Goal: Register for event/course: Register for event/course

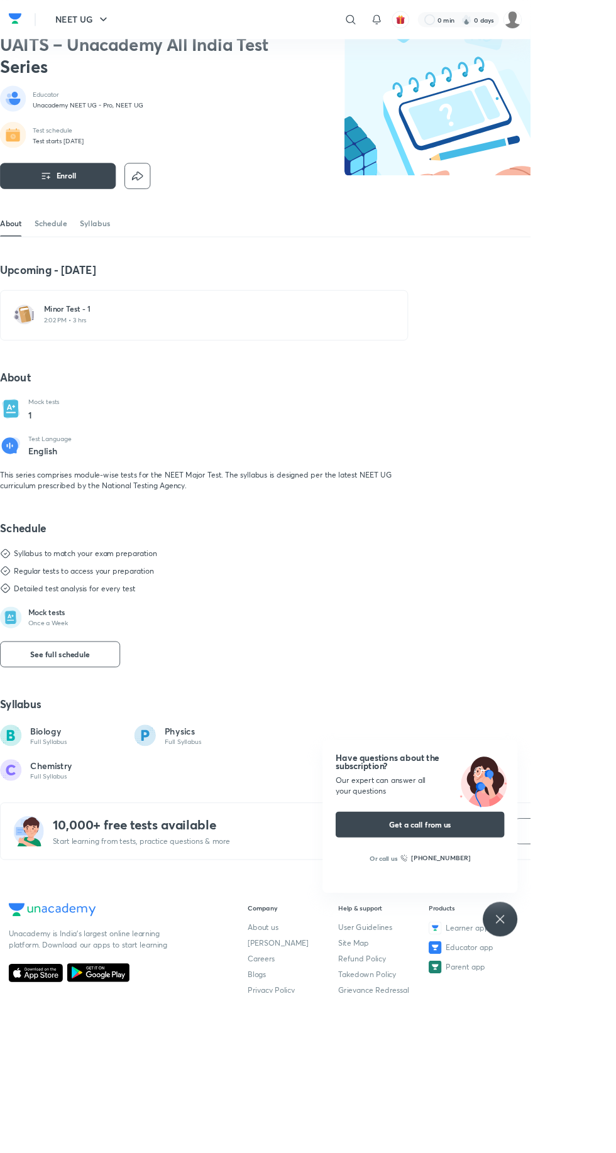
scroll to position [24, 0]
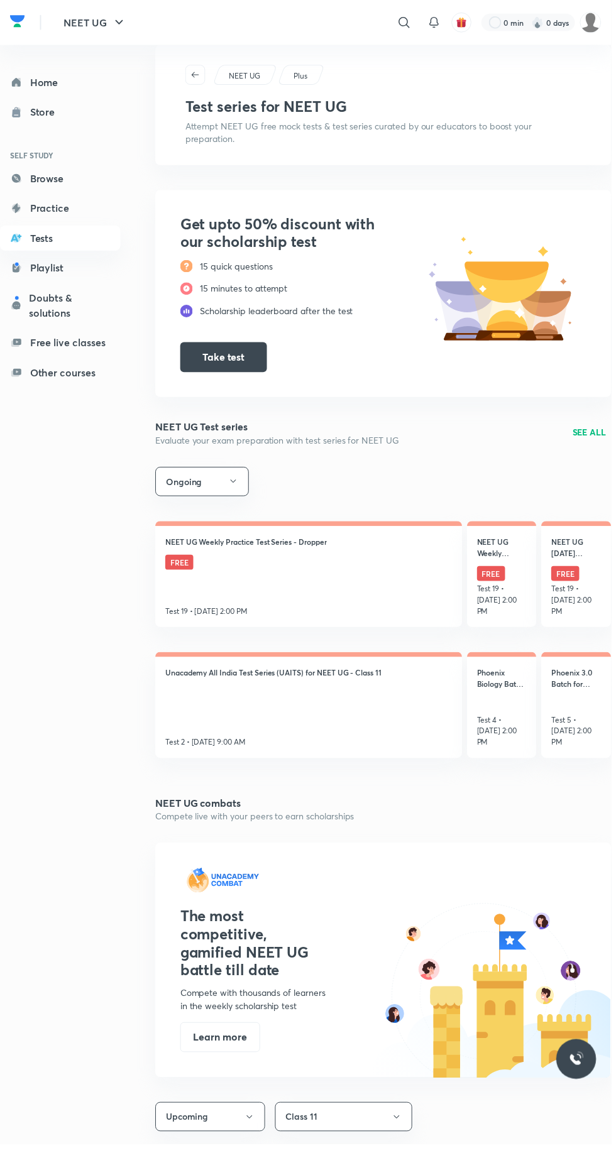
click at [400, 1121] on icon "button" at bounding box center [400, 1126] width 10 height 10
click at [521, 1131] on div at bounding box center [308, 576] width 616 height 1153
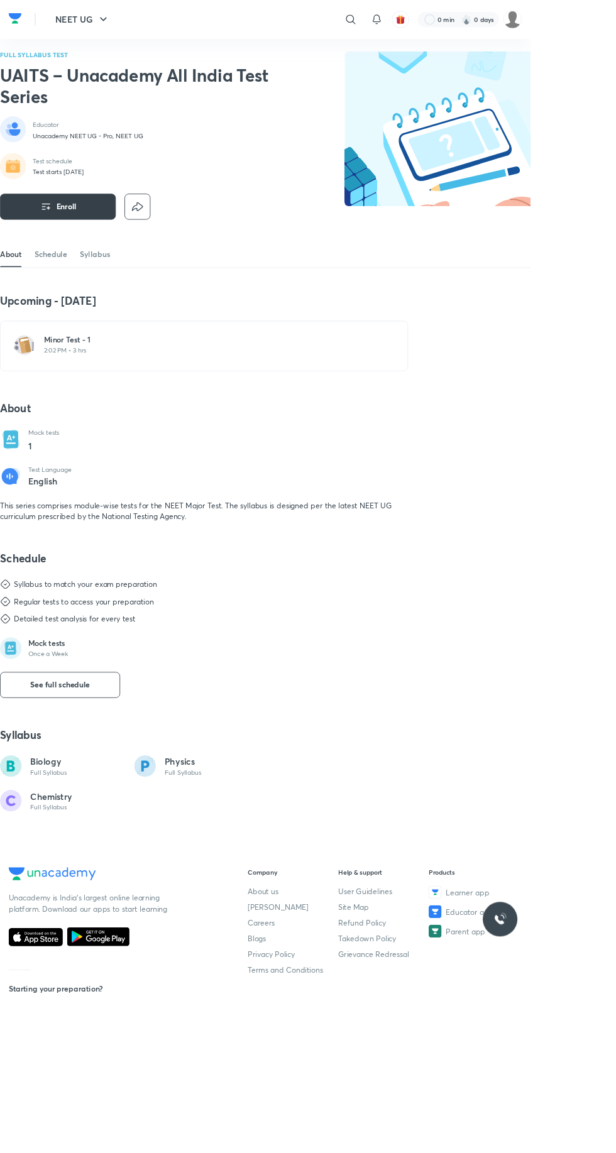
click at [67, 255] on button "Enroll" at bounding box center [67, 240] width 135 height 30
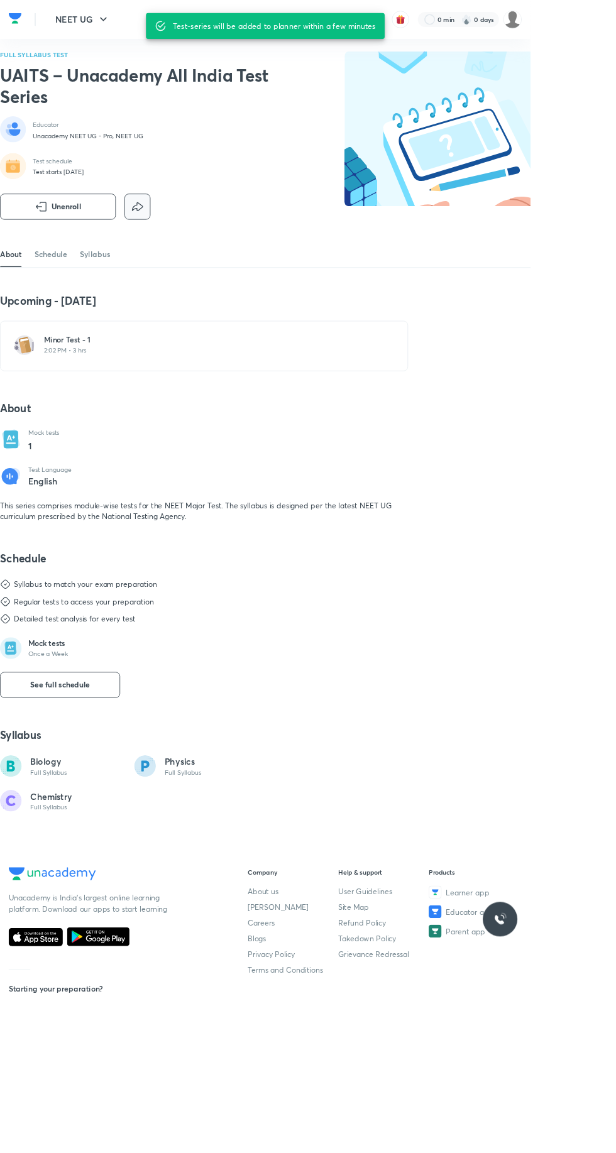
click at [169, 250] on icon "button" at bounding box center [160, 240] width 20 height 20
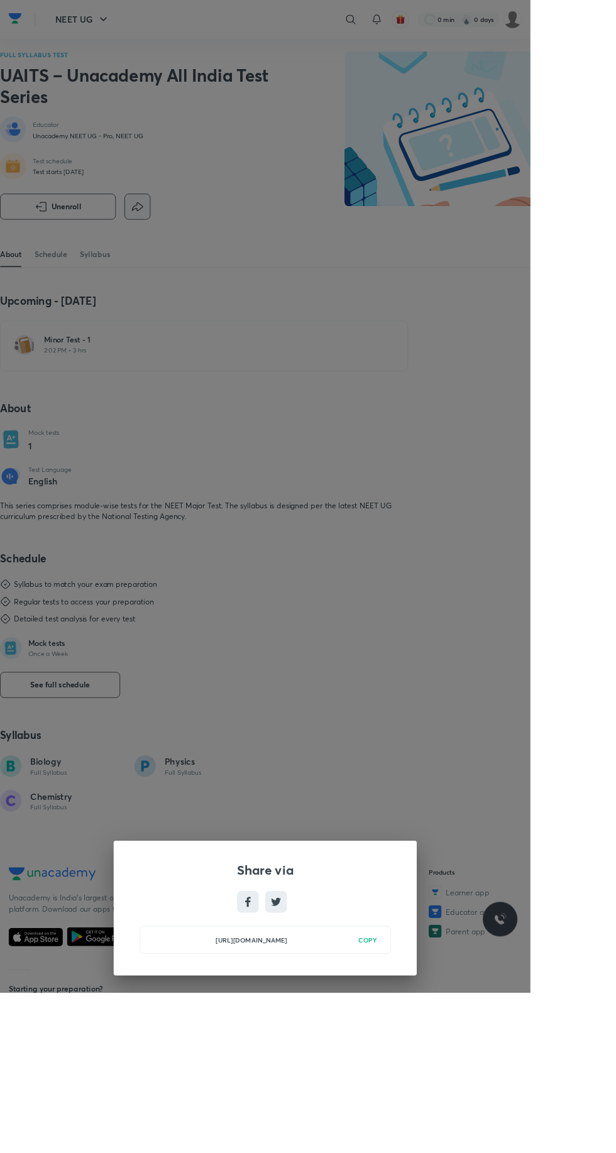
click at [545, 837] on div "Share via [URL][DOMAIN_NAME] COPY" at bounding box center [308, 576] width 616 height 1153
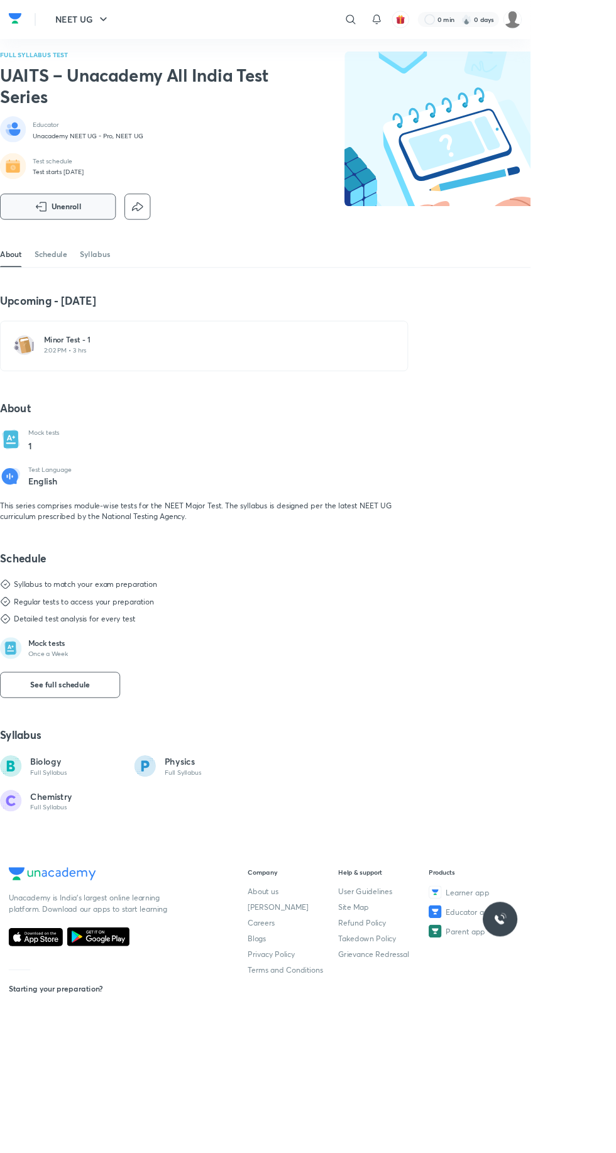
click at [47, 248] on icon "button" at bounding box center [47, 240] width 15 height 15
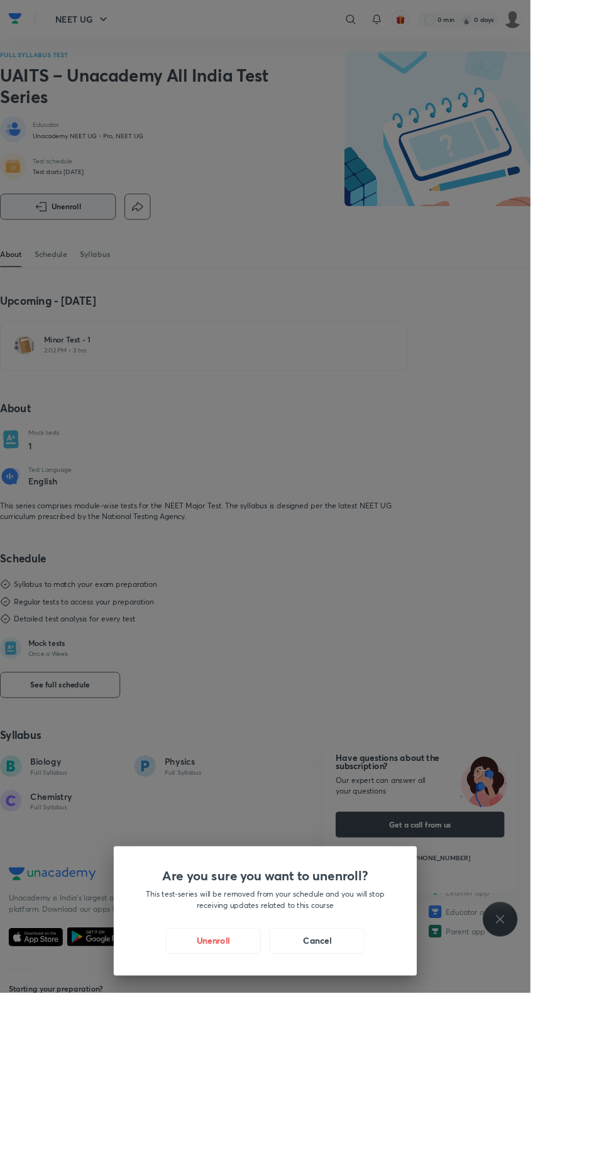
click at [528, 844] on div "Are you sure you want to unenroll? This test-series will be removed from your s…" at bounding box center [308, 576] width 616 height 1153
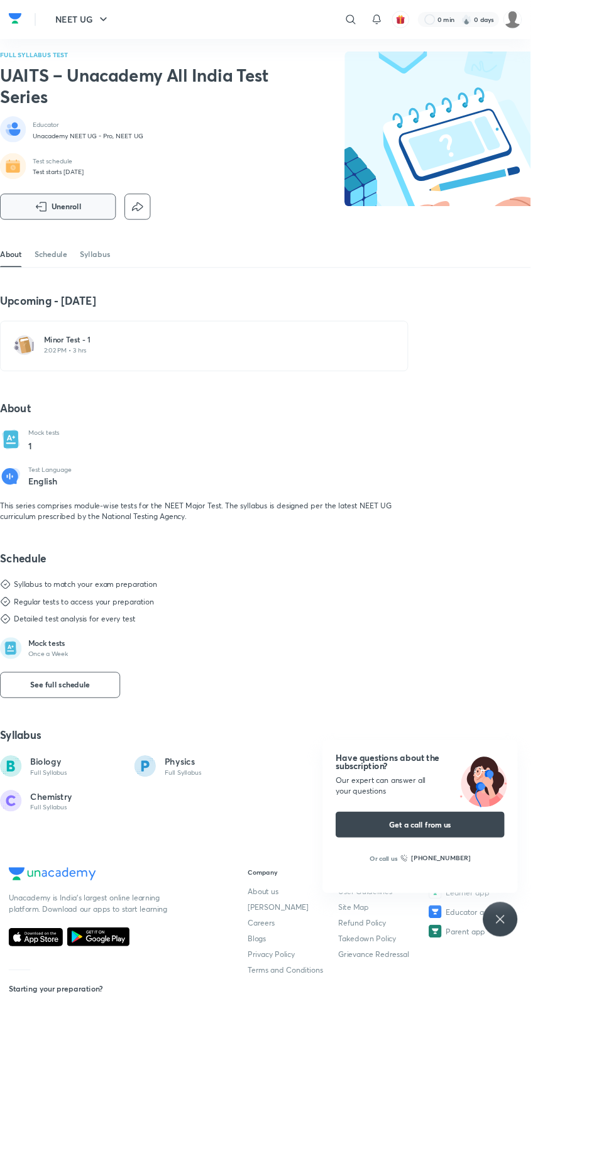
scroll to position [31, 0]
